Goal: Information Seeking & Learning: Learn about a topic

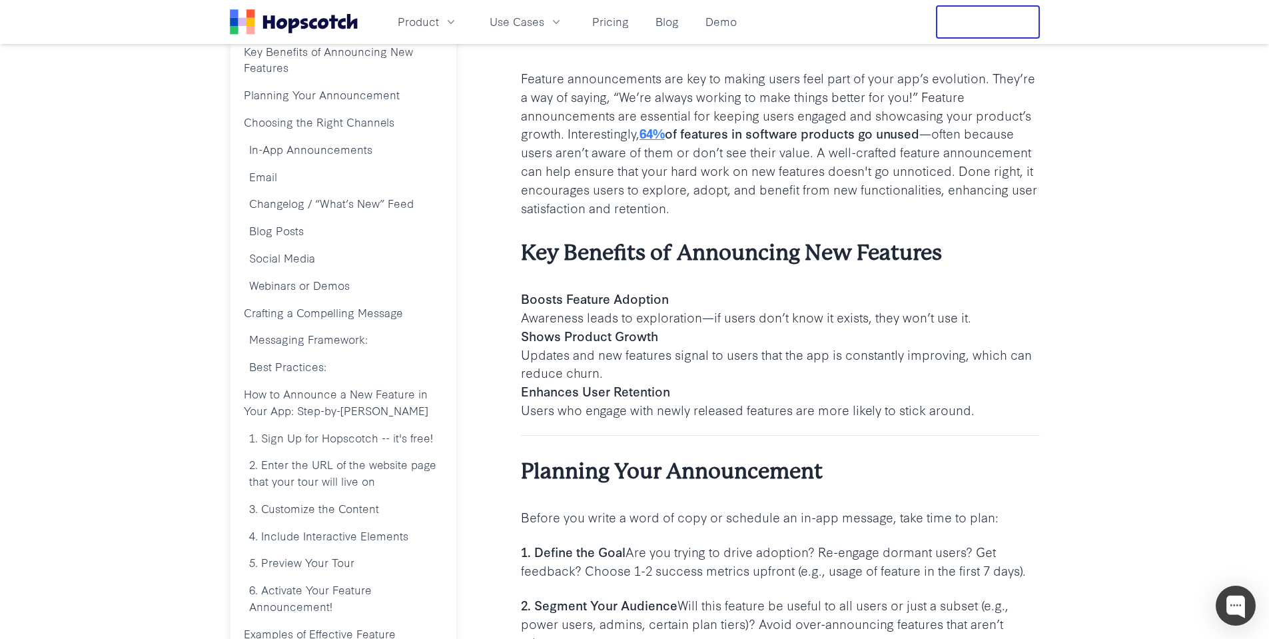
scroll to position [320, 0]
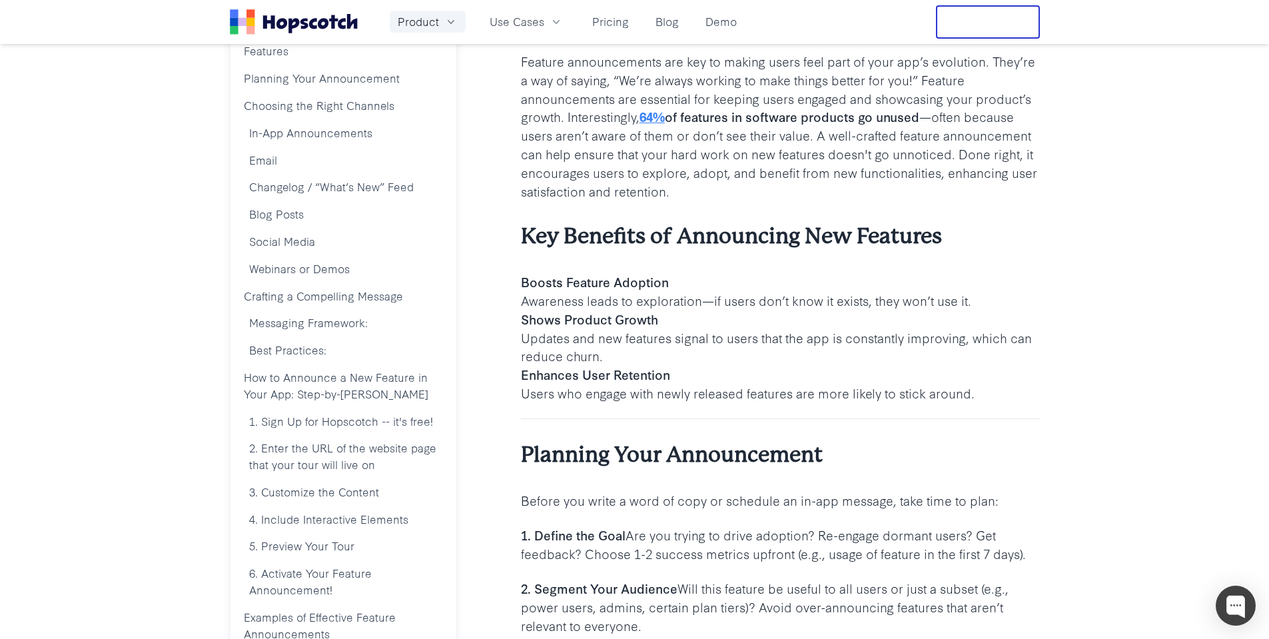
click at [429, 23] on span "Product" at bounding box center [418, 21] width 41 height 17
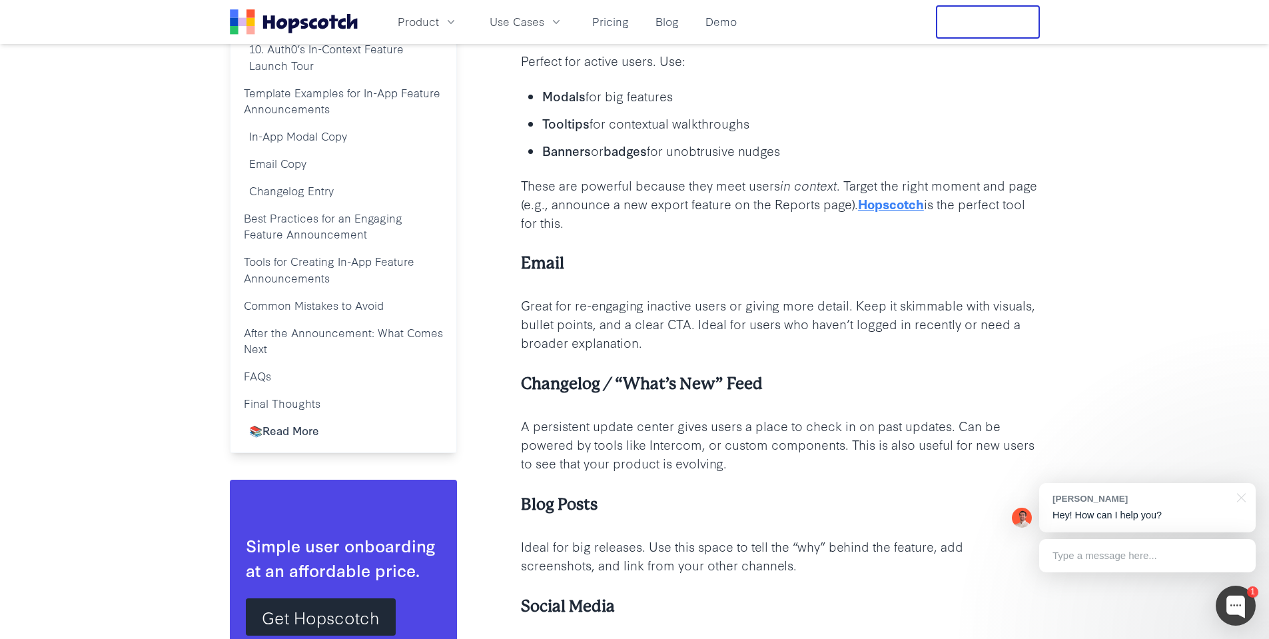
scroll to position [1359, 0]
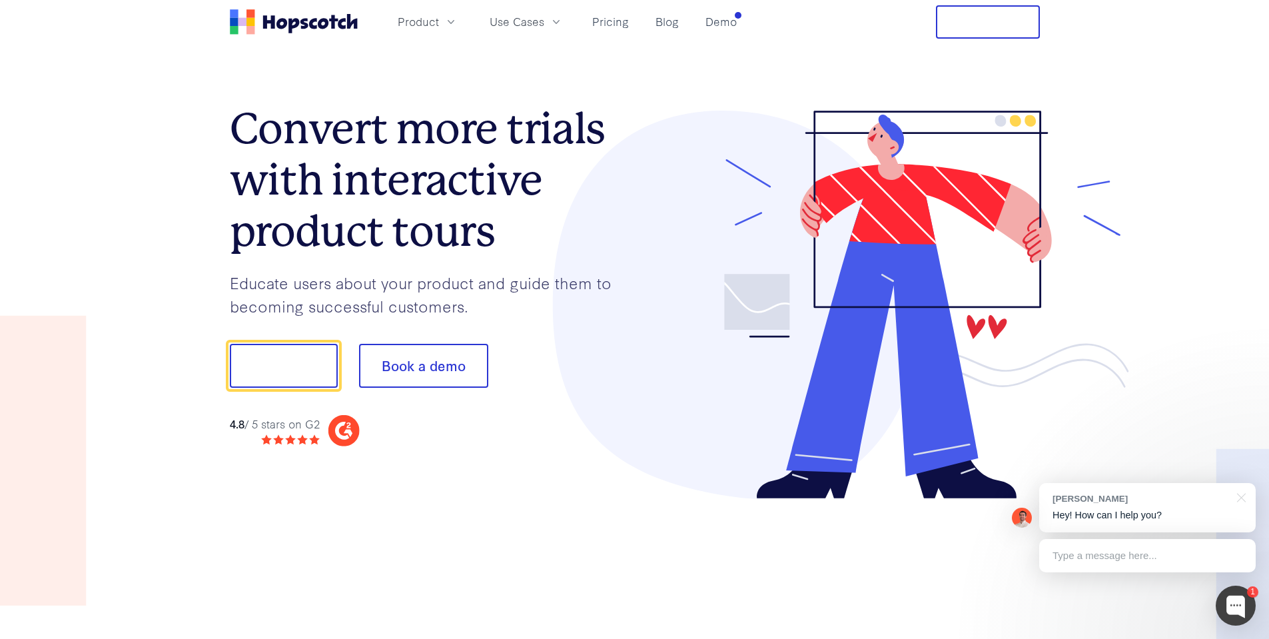
drag, startPoint x: 516, startPoint y: 235, endPoint x: 518, endPoint y: 220, distance: 15.6
click at [434, 22] on span "Product" at bounding box center [418, 21] width 41 height 17
click at [734, 19] on link "Demo" at bounding box center [721, 22] width 42 height 22
